Goal: Complete application form

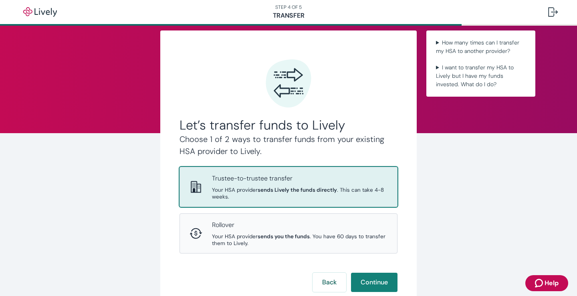
scroll to position [14, 0]
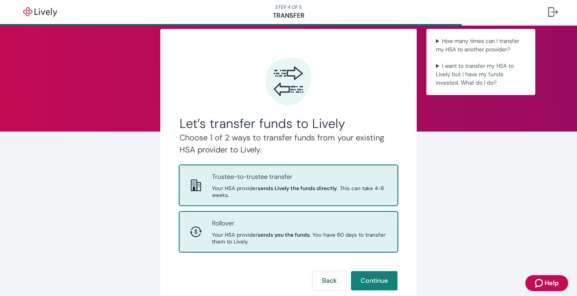
click at [285, 231] on strong "sends you the funds" at bounding box center [284, 234] width 52 height 7
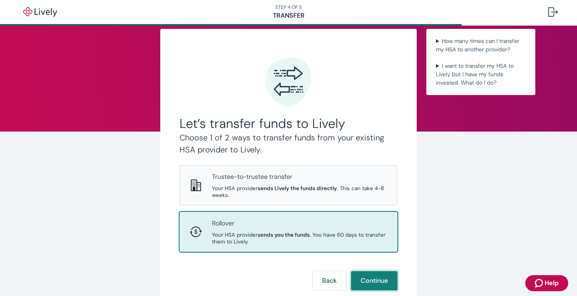
click at [361, 271] on button "Continue" at bounding box center [374, 280] width 46 height 19
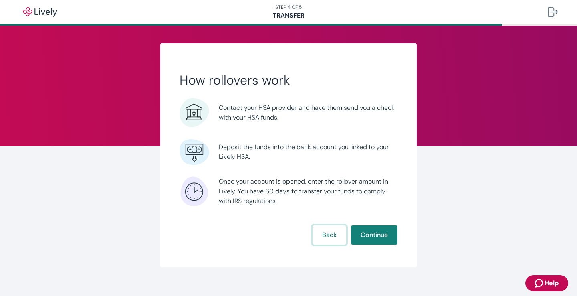
click at [331, 234] on button "Back" at bounding box center [329, 234] width 34 height 19
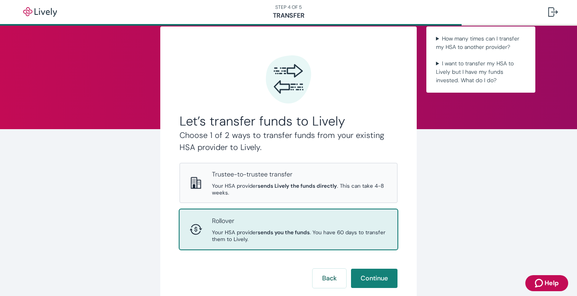
scroll to position [9, 0]
